Goal: Task Accomplishment & Management: Manage account settings

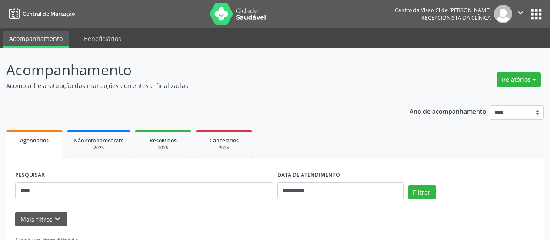
scroll to position [29, 0]
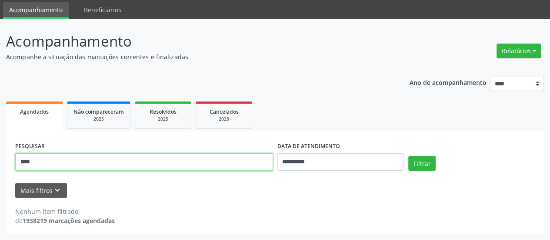
drag, startPoint x: 84, startPoint y: 161, endPoint x: 0, endPoint y: 173, distance: 84.7
click at [0, 173] on div "**********" at bounding box center [275, 129] width 550 height 221
type input "******"
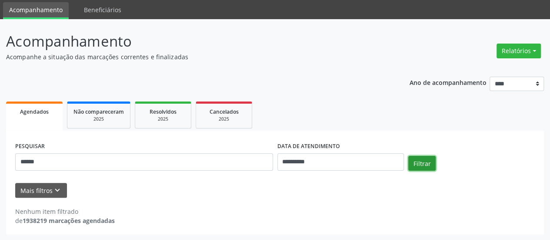
click at [419, 158] on button "Filtrar" at bounding box center [421, 163] width 27 height 15
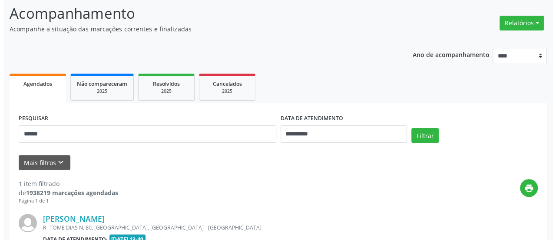
scroll to position [168, 0]
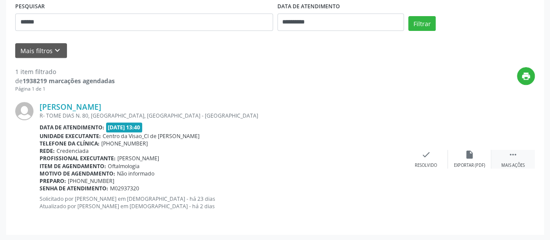
click at [509, 157] on icon "" at bounding box center [513, 155] width 10 height 10
click at [431, 150] on div "cancel Cancelar" at bounding box center [425, 159] width 43 height 19
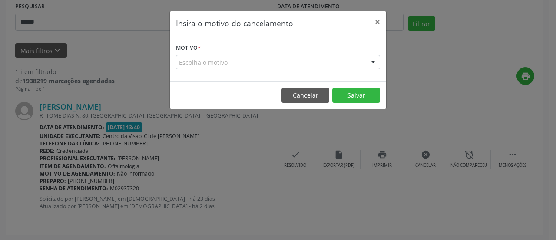
click at [243, 65] on div "Escolha o motivo" at bounding box center [278, 62] width 204 height 15
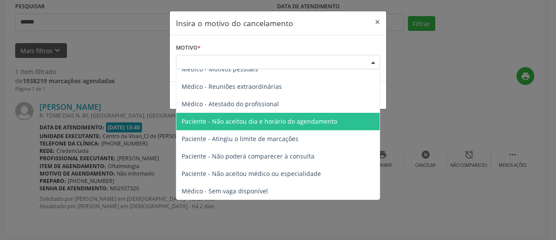
scroll to position [43, 0]
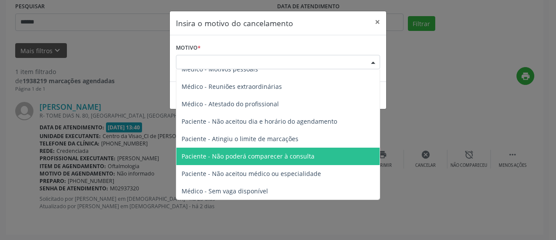
click at [264, 158] on span "Paciente - Não poderá comparecer à consulta" at bounding box center [248, 156] width 133 height 8
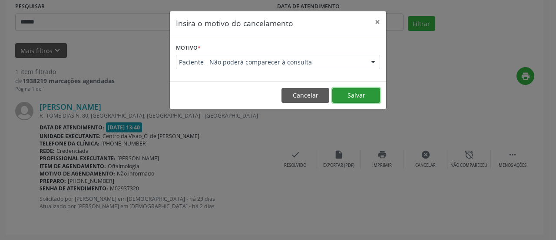
click at [351, 92] on button "Salvar" at bounding box center [357, 95] width 48 height 15
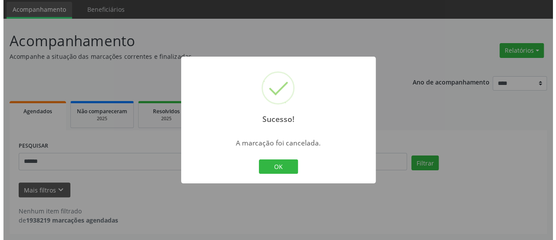
scroll to position [29, 0]
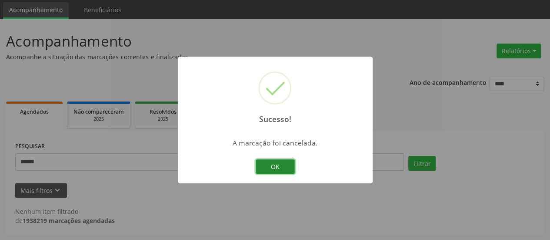
click at [268, 170] on button "OK" at bounding box center [275, 166] width 39 height 15
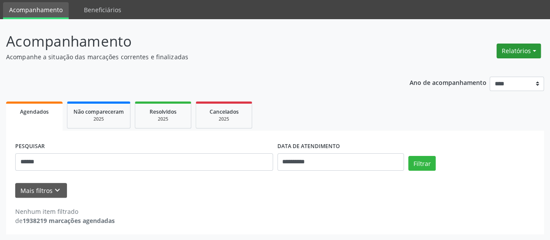
click at [524, 55] on button "Relatórios" at bounding box center [518, 50] width 44 height 15
click at [485, 65] on link "Agendamentos" at bounding box center [494, 69] width 93 height 12
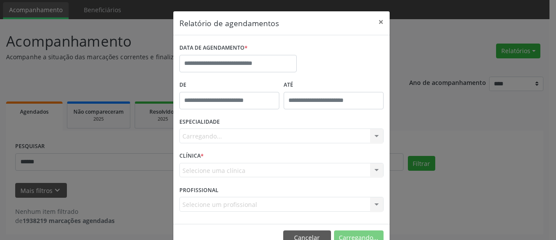
scroll to position [0, 0]
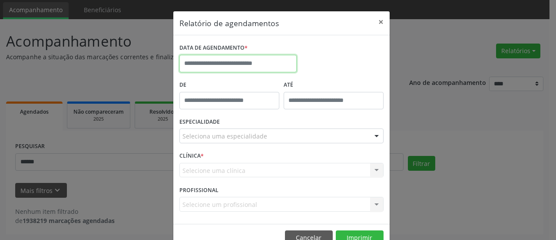
click at [214, 62] on input "text" at bounding box center [238, 63] width 117 height 17
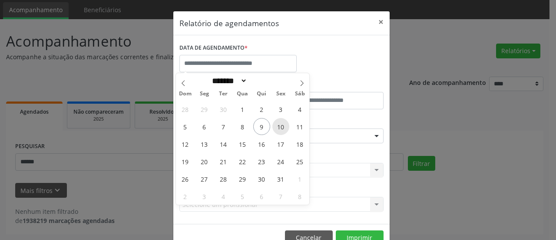
click at [283, 126] on span "10" at bounding box center [281, 126] width 17 height 17
type input "**********"
click at [283, 126] on span "10" at bounding box center [281, 126] width 17 height 17
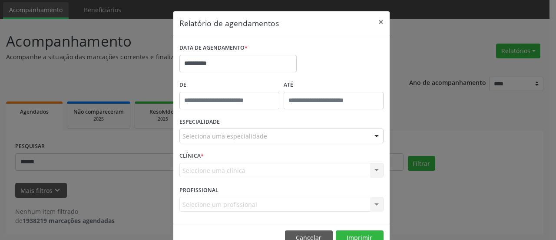
click at [269, 131] on div "Seleciona uma especialidade" at bounding box center [282, 135] width 204 height 15
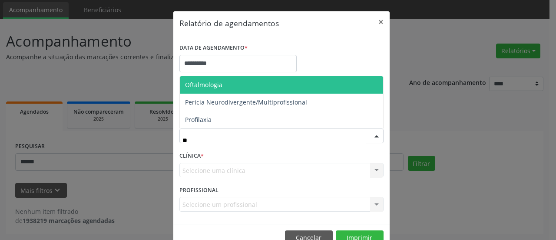
type input "***"
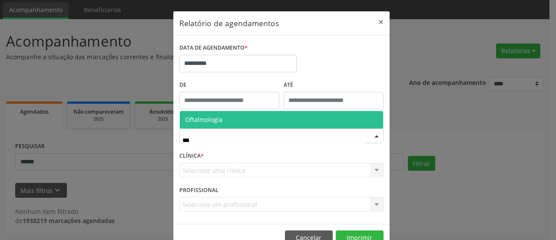
click at [250, 118] on span "Oftalmologia" at bounding box center [281, 119] width 203 height 17
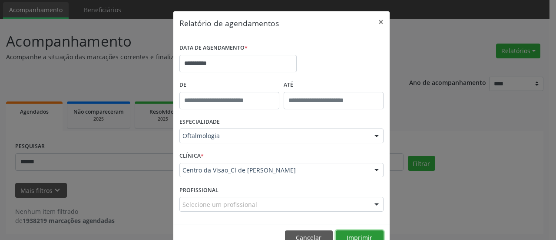
click at [352, 234] on button "Imprimir" at bounding box center [360, 237] width 48 height 15
